Goal: Contribute content: Contribute content

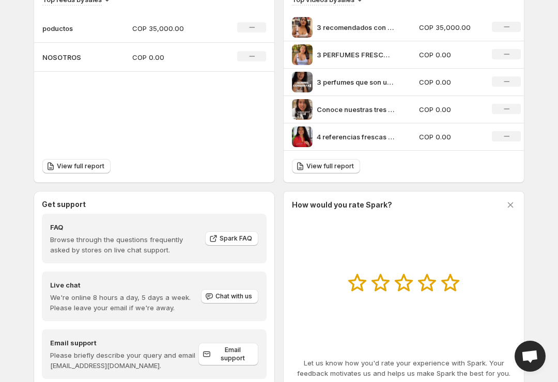
scroll to position [398, 0]
click at [443, 26] on p "COP 35,000.00" at bounding box center [449, 27] width 61 height 10
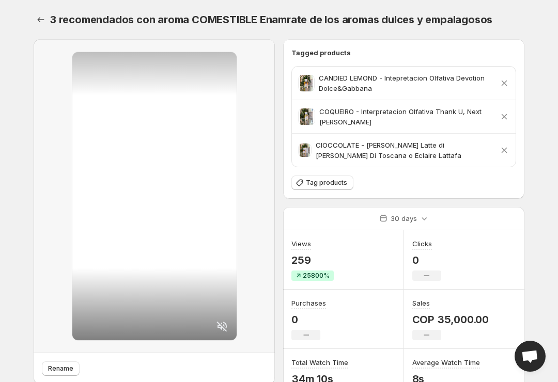
click at [46, 24] on button "Settings" at bounding box center [41, 19] width 14 height 14
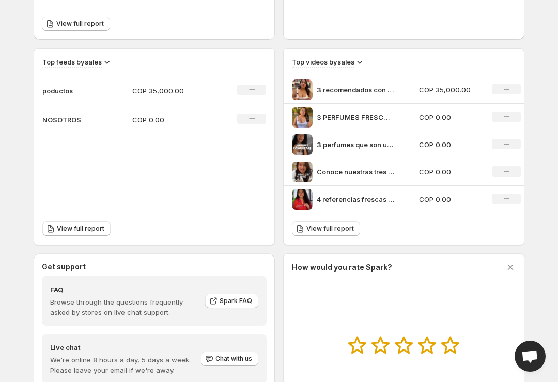
scroll to position [336, 0]
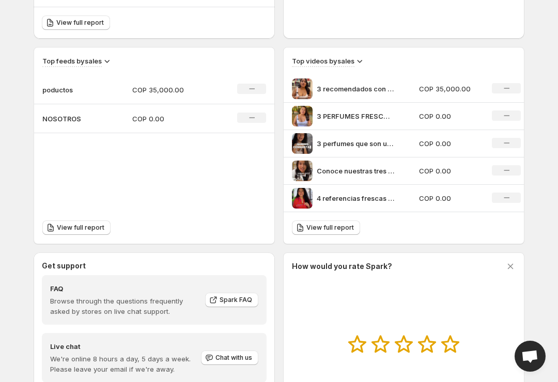
click at [403, 121] on div "3 PERFUMES FRESCOS CITRICOS Y REFRESCANTES Concelos y enamrate de la duracin de…" at bounding box center [352, 116] width 121 height 21
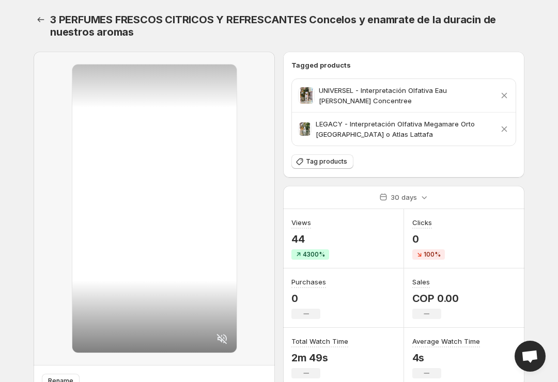
click at [154, 261] on div at bounding box center [154, 209] width 164 height 288
click at [333, 168] on button "Tag products" at bounding box center [322, 161] width 62 height 14
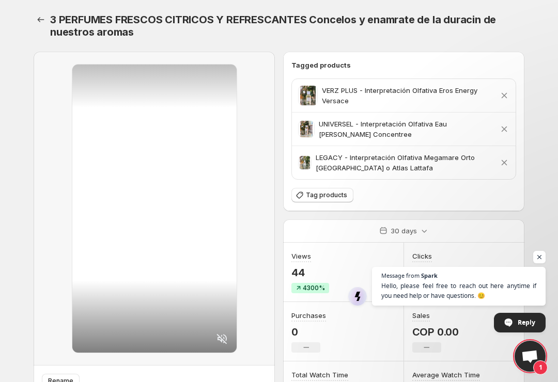
click at [46, 19] on button "Settings" at bounding box center [41, 19] width 14 height 14
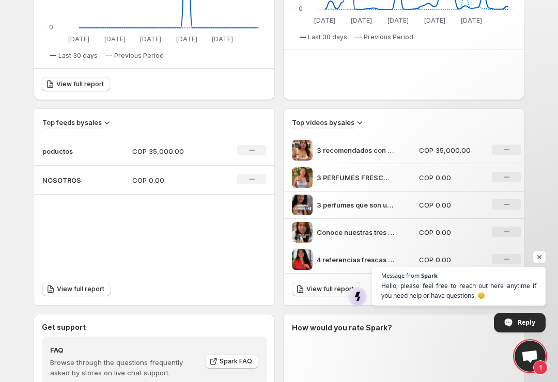
scroll to position [289, 0]
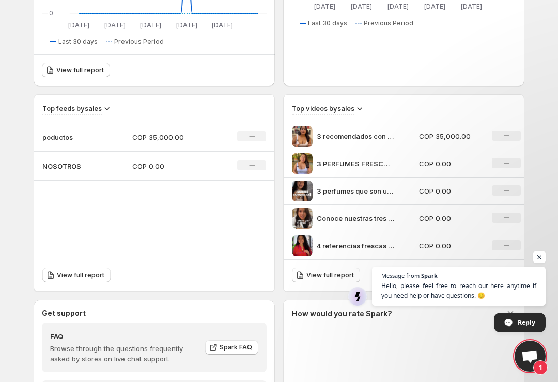
click at [506, 163] on icon at bounding box center [507, 163] width 6 height 1
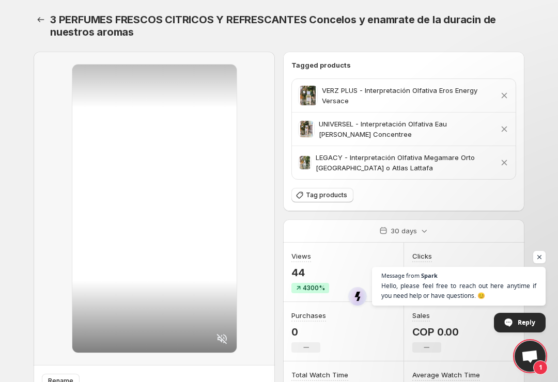
click at [37, 21] on icon "Settings" at bounding box center [41, 19] width 10 height 10
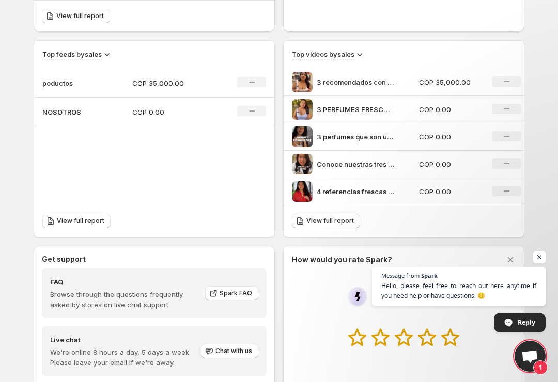
scroll to position [349, 0]
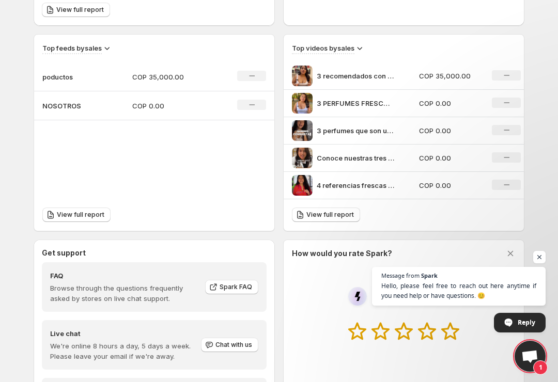
click at [507, 104] on icon "No change" at bounding box center [507, 103] width 6 height 8
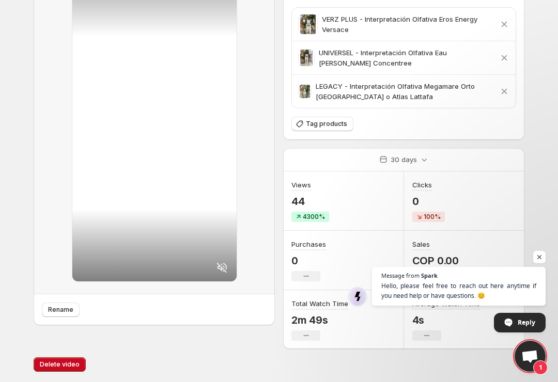
scroll to position [72, 0]
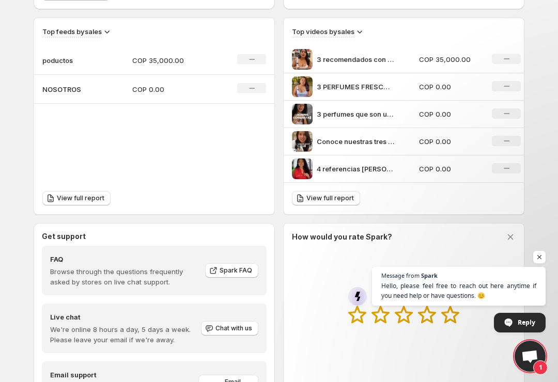
scroll to position [367, 0]
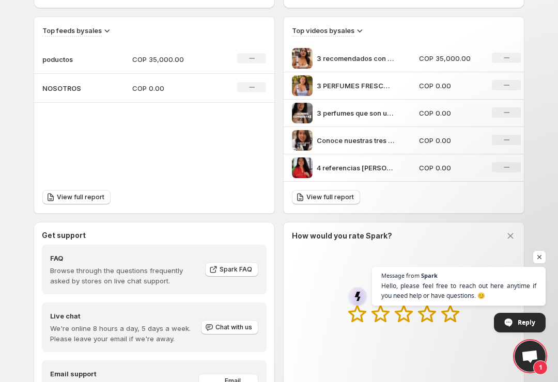
click at [464, 117] on p "COP 0.00" at bounding box center [449, 113] width 61 height 10
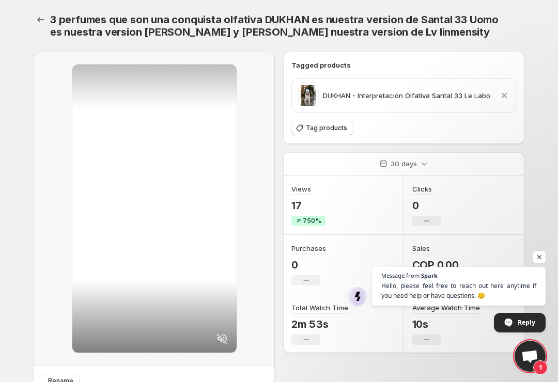
click at [475, 379] on div "Tagged products DUKHAN - Interpretación Olfativa Santal 33 Le Labo Remove produ…" at bounding box center [403, 224] width 241 height 345
click at [320, 134] on button "Tag products" at bounding box center [322, 128] width 62 height 14
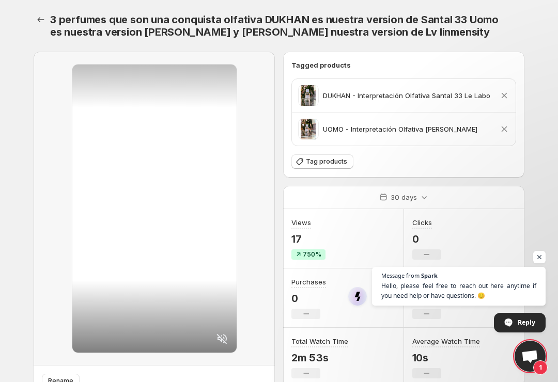
click at [332, 163] on span "Tag products" at bounding box center [326, 162] width 41 height 8
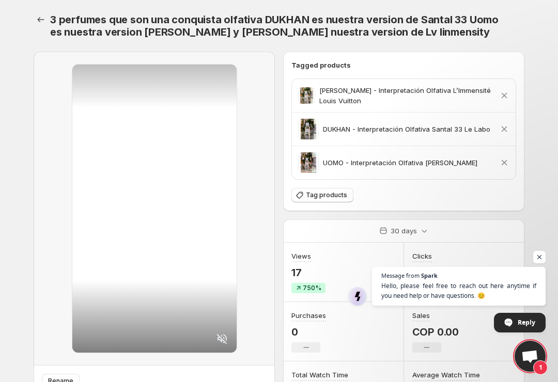
click at [43, 23] on icon "Settings" at bounding box center [41, 19] width 10 height 10
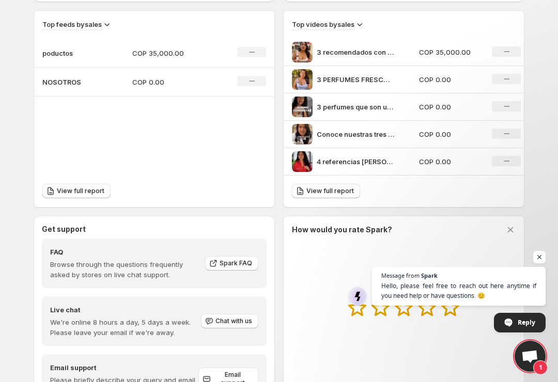
scroll to position [381, 0]
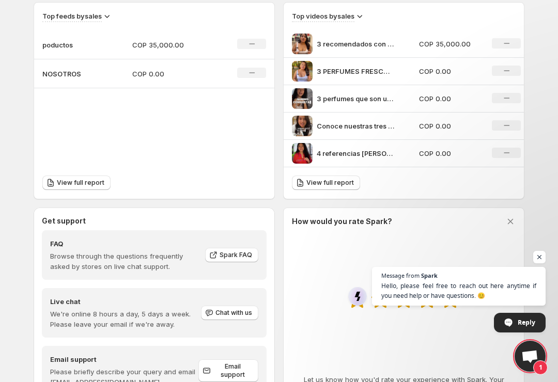
click at [327, 189] on link "View full report" at bounding box center [326, 183] width 68 height 14
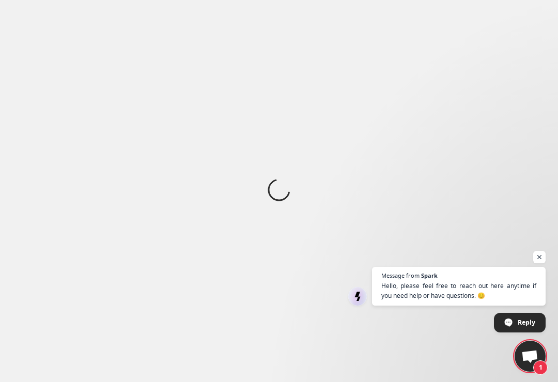
click at [340, 184] on div at bounding box center [279, 191] width 558 height 382
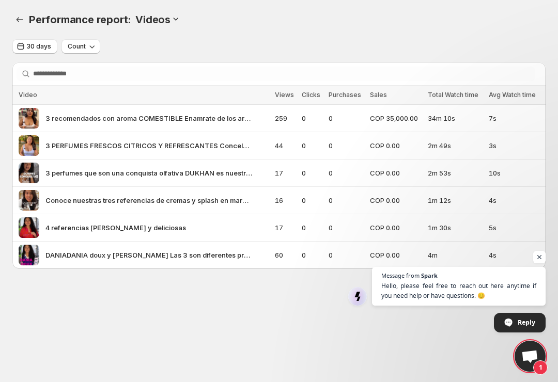
click at [447, 329] on span "Message from Spark Hello, please feel free to reach out here anytime if you nee…" at bounding box center [459, 300] width 174 height 66
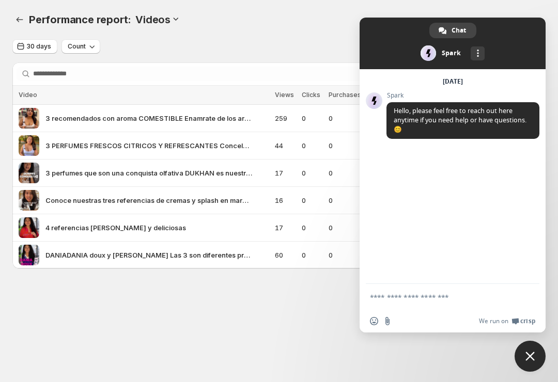
click at [530, 356] on span "Close chat" at bounding box center [529, 356] width 9 height 9
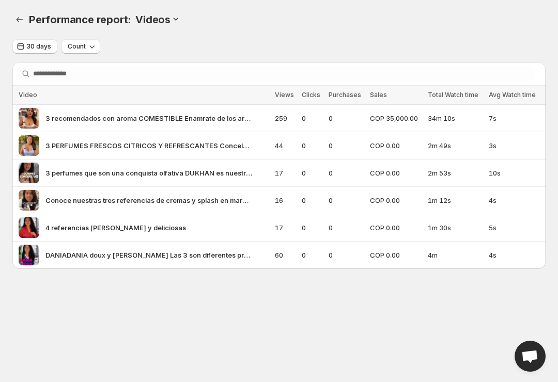
click at [57, 199] on span "Conoce nuestras tres referencias de cremas y splash en marca Benediction Comple…" at bounding box center [148, 200] width 207 height 10
click at [63, 200] on span "Conoce nuestras tres referencias de cremas y splash en marca Benediction Comple…" at bounding box center [148, 200] width 207 height 10
click at [484, 201] on td "1m 12s" at bounding box center [455, 200] width 61 height 27
click at [26, 18] on button "Performance report" at bounding box center [19, 19] width 14 height 14
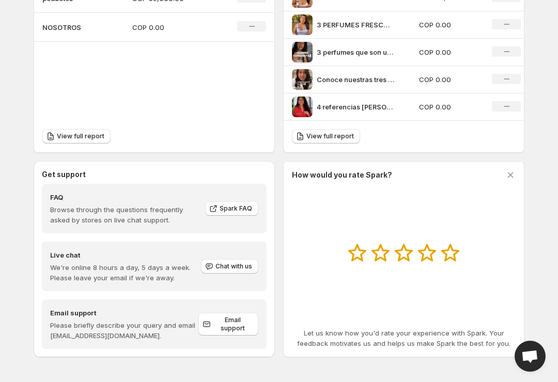
scroll to position [429, 0]
click at [448, 257] on icon at bounding box center [450, 253] width 18 height 18
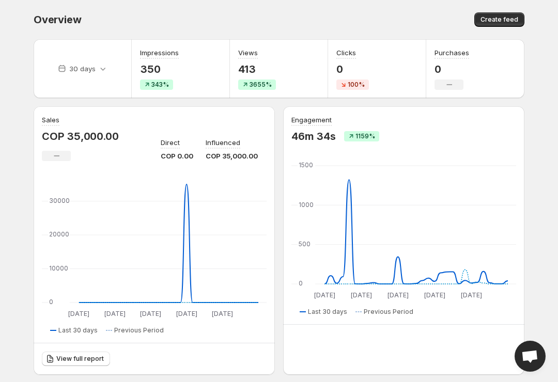
click at [510, 23] on span "Create feed" at bounding box center [499, 19] width 38 height 8
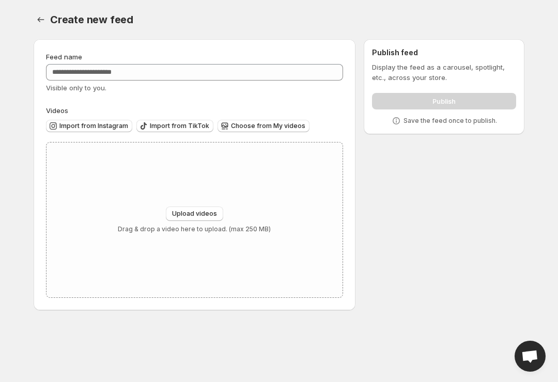
click at [272, 126] on span "Choose from My videos" at bounding box center [268, 126] width 74 height 8
